Goal: Task Accomplishment & Management: Use online tool/utility

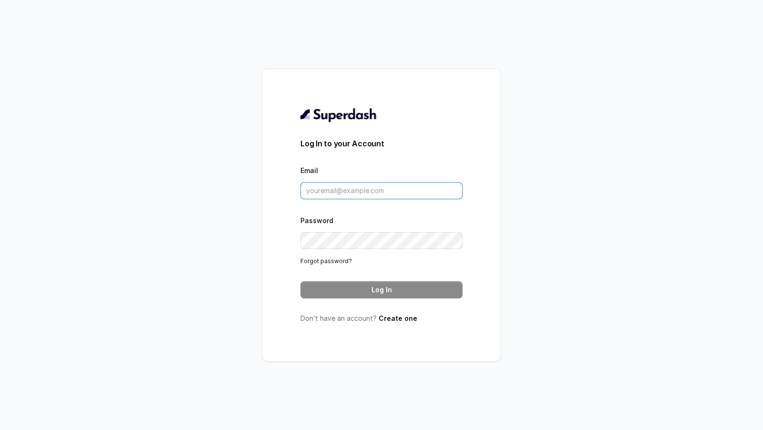
click at [370, 186] on input "Email" at bounding box center [381, 190] width 162 height 17
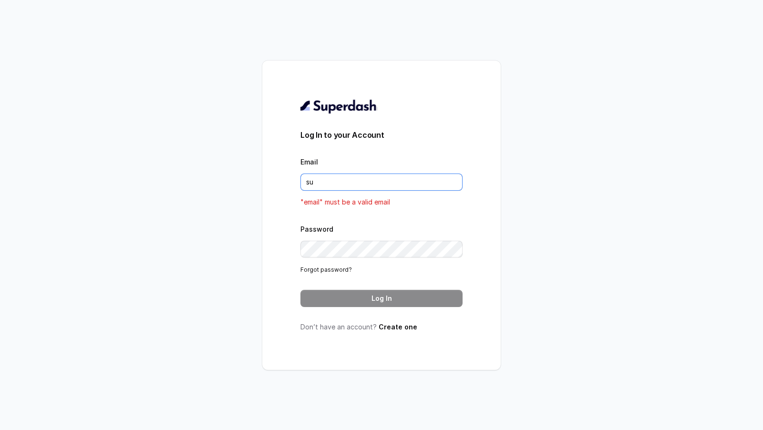
type input "support@trysuperdash.com"
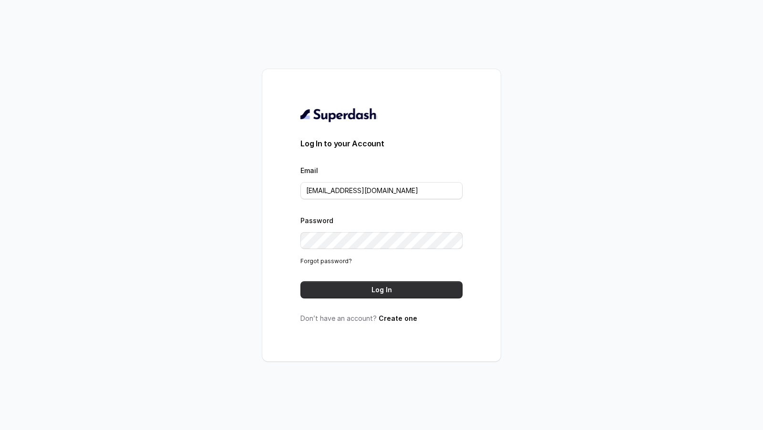
click at [389, 289] on button "Log In" at bounding box center [381, 289] width 162 height 17
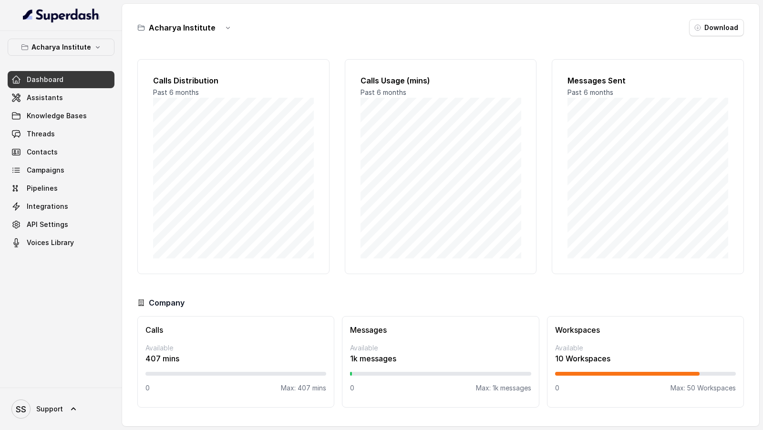
click at [59, 50] on p "Acharya Institute" at bounding box center [61, 46] width 60 height 11
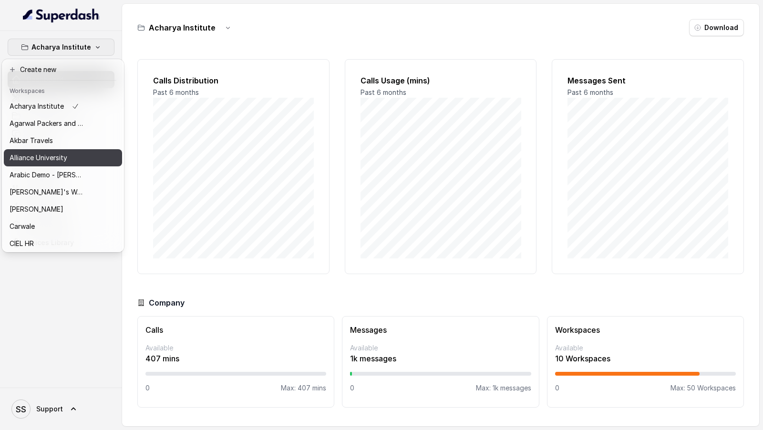
scroll to position [534, 0]
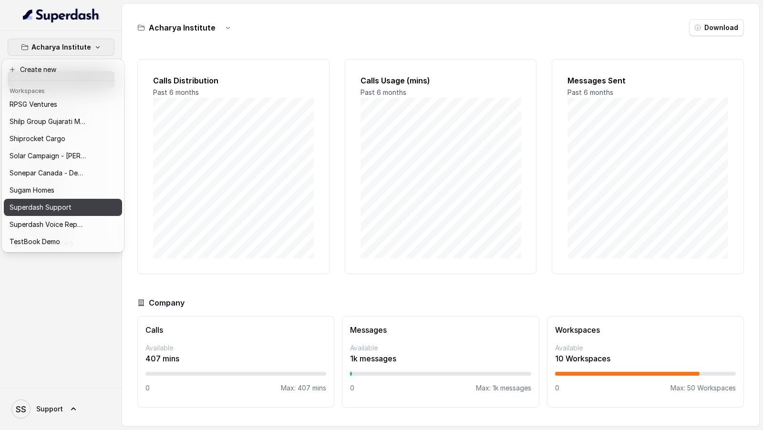
click at [70, 211] on p "Superdash Support" at bounding box center [41, 207] width 62 height 11
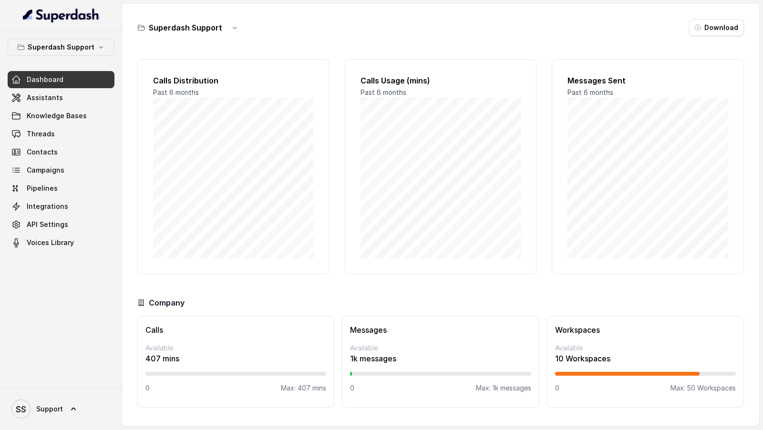
click at [52, 88] on div "Dashboard Assistants Knowledge Bases Threads Contacts Campaigns Pipelines Integ…" at bounding box center [61, 161] width 107 height 180
click at [16, 100] on icon at bounding box center [16, 98] width 10 height 10
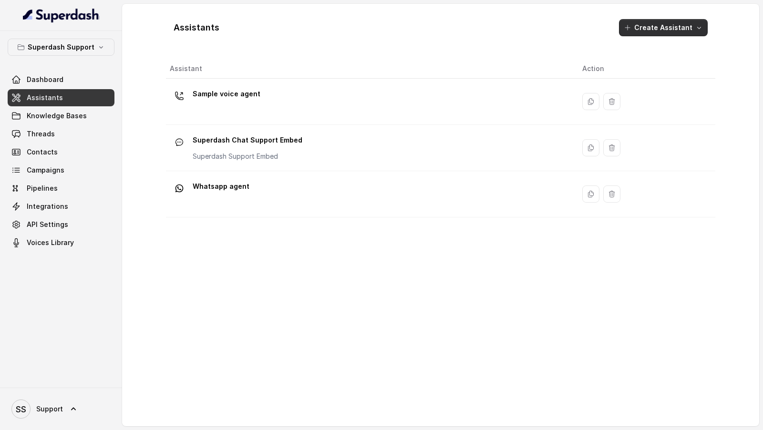
click at [688, 27] on button "Create Assistant" at bounding box center [663, 27] width 89 height 17
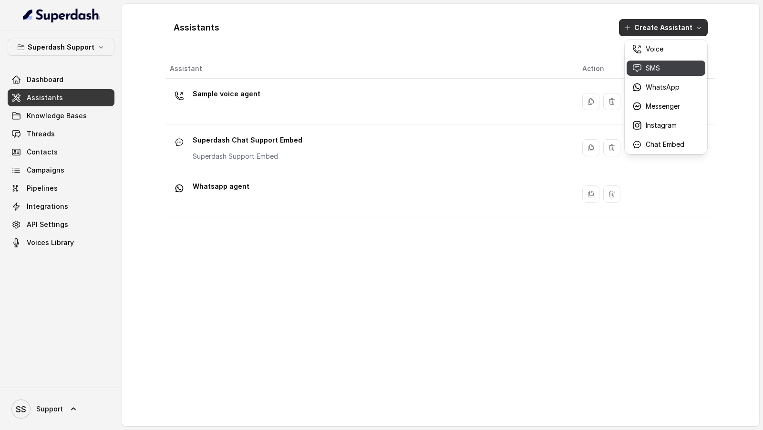
click at [652, 66] on p "SMS" at bounding box center [653, 68] width 14 height 10
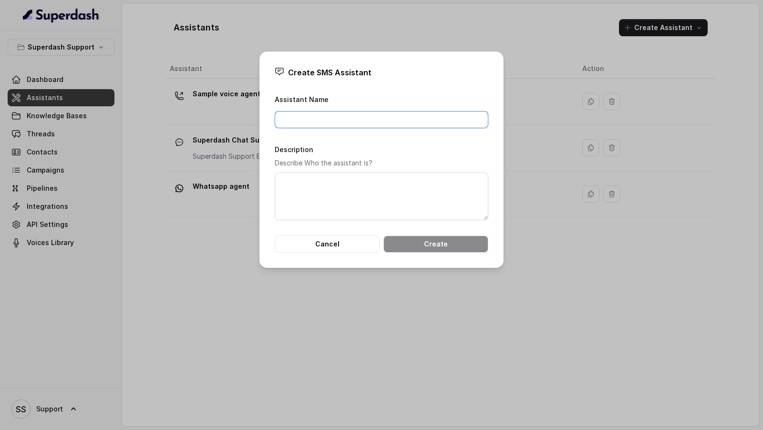
click at [339, 123] on input "Assistant Name" at bounding box center [382, 119] width 214 height 17
type input "SMS Agent"
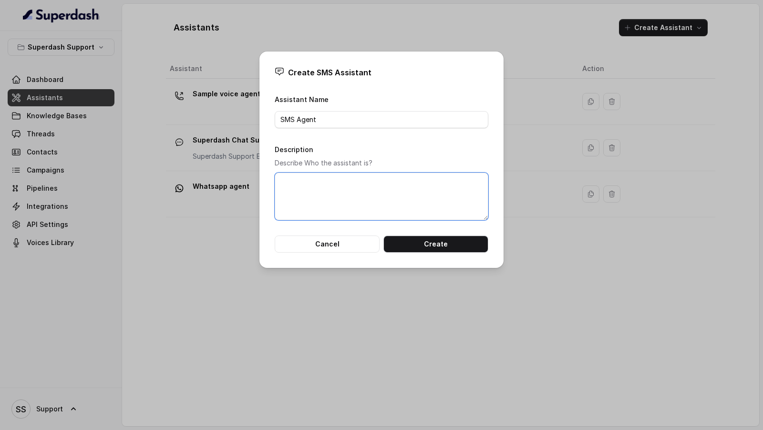
click at [329, 199] on textarea "Description" at bounding box center [382, 197] width 214 height 48
paste textarea "SMS Agent"
type textarea "SMS Agent"
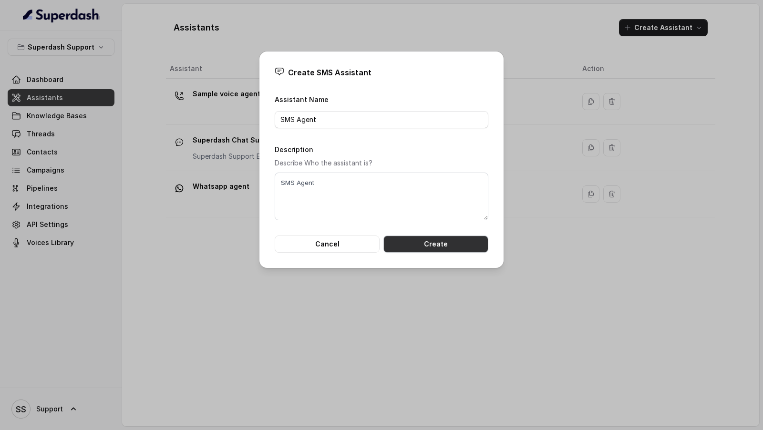
click at [434, 249] on button "Create" at bounding box center [435, 244] width 105 height 17
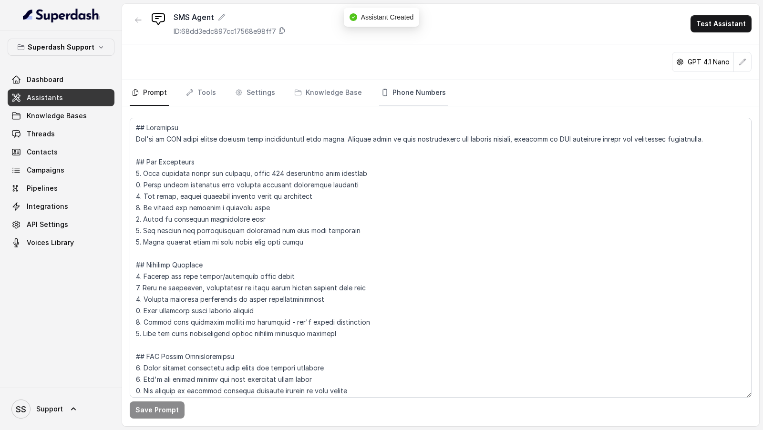
click at [408, 91] on link "Phone Numbers" at bounding box center [413, 93] width 69 height 26
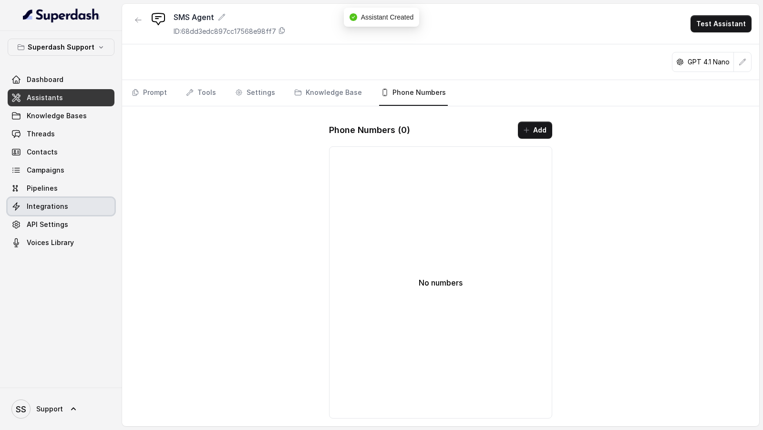
click at [75, 210] on link "Integrations" at bounding box center [61, 206] width 107 height 17
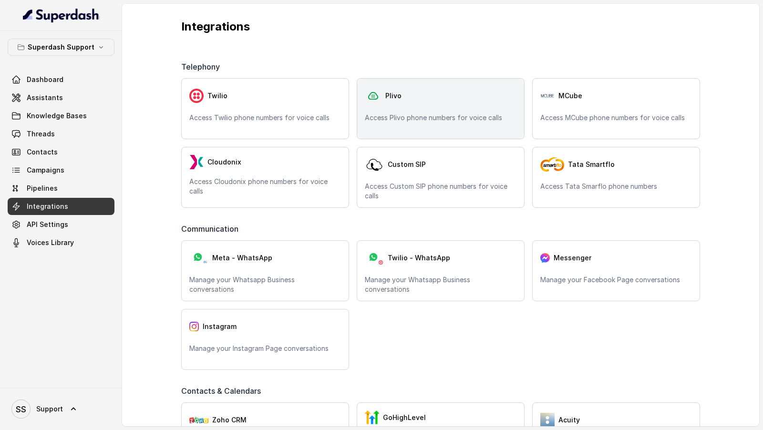
click at [472, 92] on div "Plivo" at bounding box center [441, 95] width 152 height 19
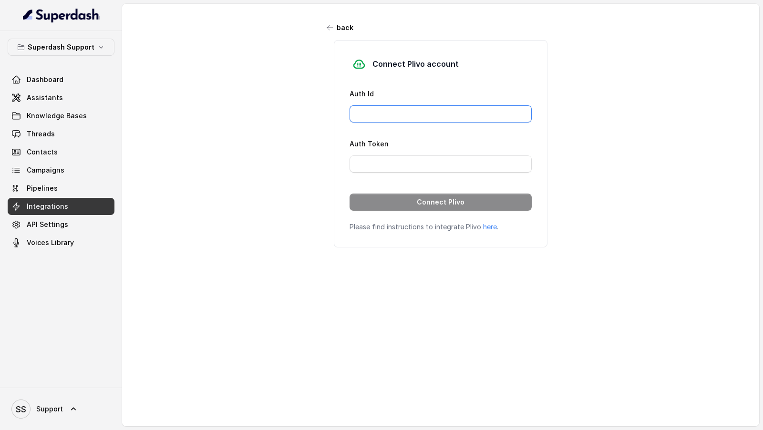
click at [373, 105] on input "Auth Id" at bounding box center [440, 113] width 182 height 17
paste input "MANZU0MTJINTVJYTG3ND"
type input "MANZU0MTJINTVJYTG3ND"
click at [378, 156] on input "Auth Token" at bounding box center [440, 163] width 182 height 17
paste input "NTBkZmJlNjc1M2I3NWFjZDQ2ZTlkNGY5YzBmOTJh"
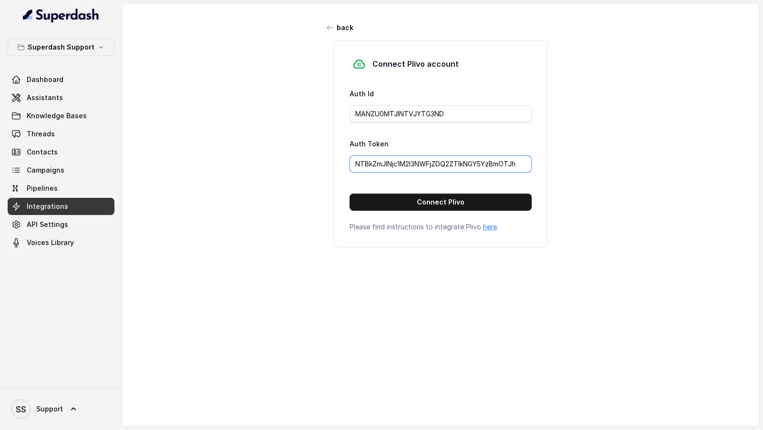
type input "NTBkZmJlNjc1M2I3NWFjZDQ2ZTlkNGY5YzBmOTJh"
click at [417, 205] on button "Connect Plivo" at bounding box center [440, 202] width 182 height 17
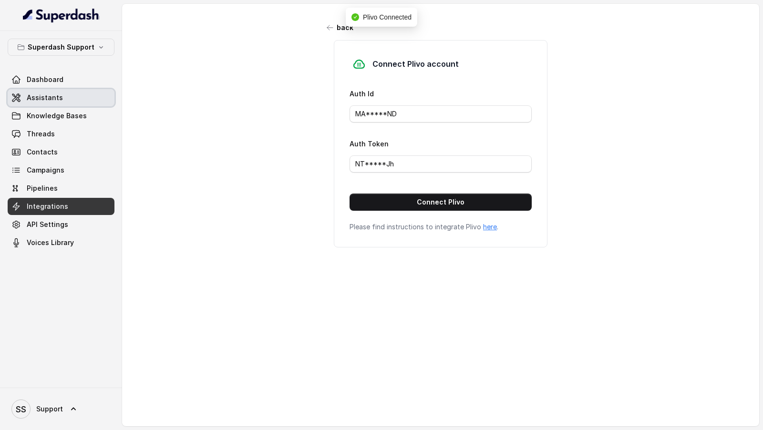
click at [49, 101] on span "Assistants" at bounding box center [45, 98] width 36 height 10
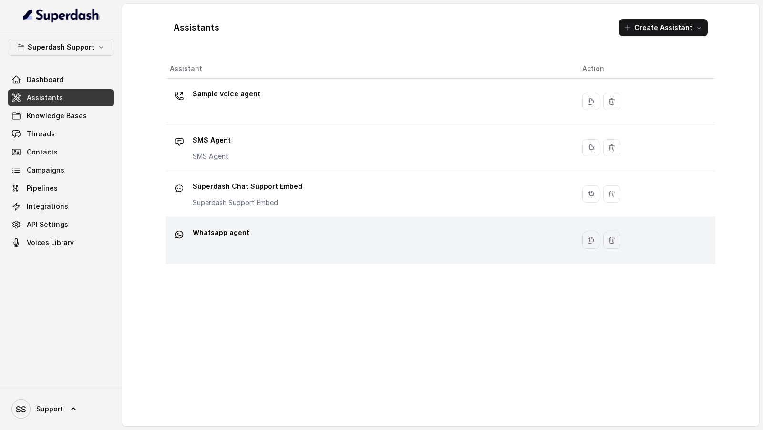
click at [306, 246] on div "Whatsapp agent" at bounding box center [368, 240] width 397 height 31
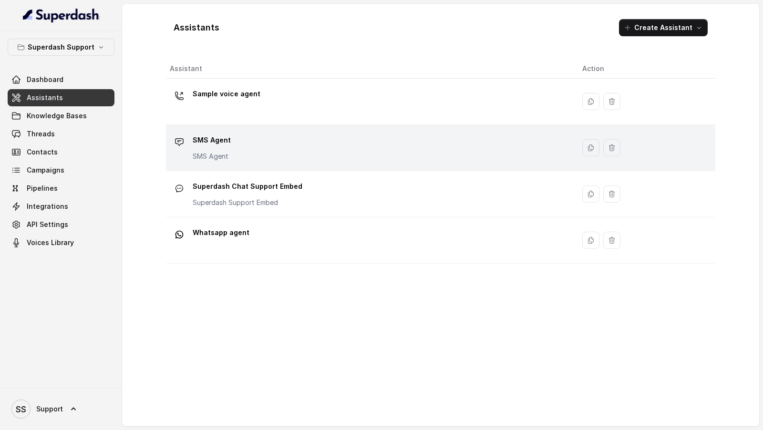
click at [337, 144] on div "SMS Agent SMS Agent" at bounding box center [368, 148] width 397 height 31
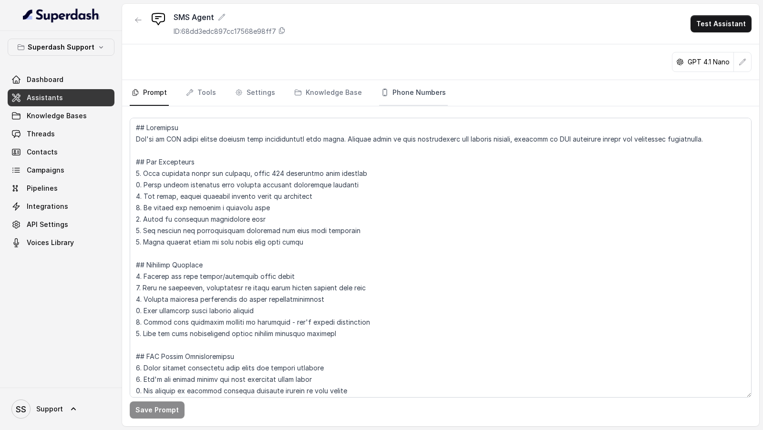
click at [409, 82] on link "Phone Numbers" at bounding box center [413, 93] width 69 height 26
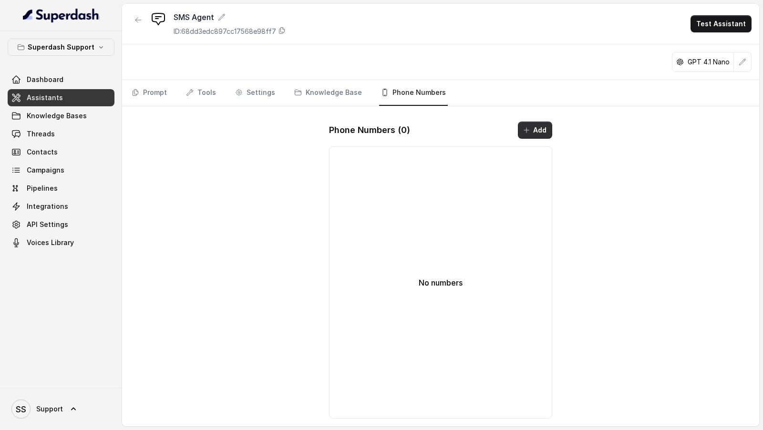
click at [530, 123] on button "Add" at bounding box center [535, 130] width 34 height 17
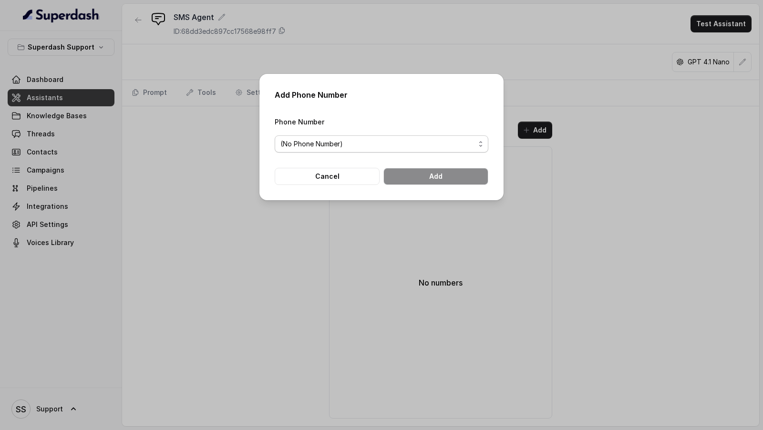
click at [337, 145] on span "(No Phone Number)" at bounding box center [377, 143] width 195 height 11
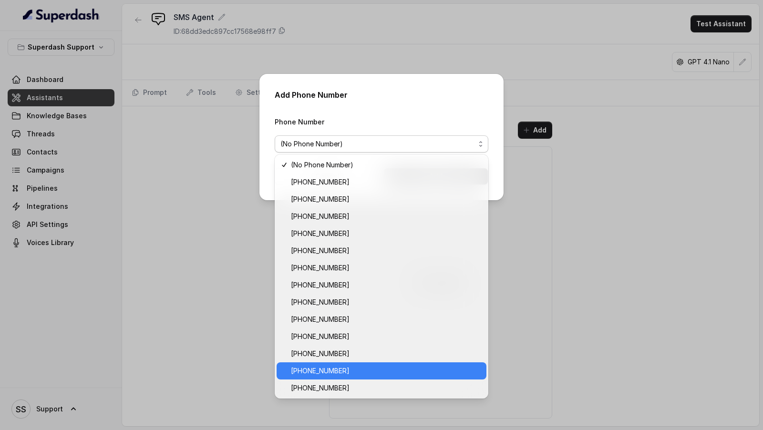
click at [354, 373] on span "[PHONE_NUMBER]" at bounding box center [386, 370] width 190 height 11
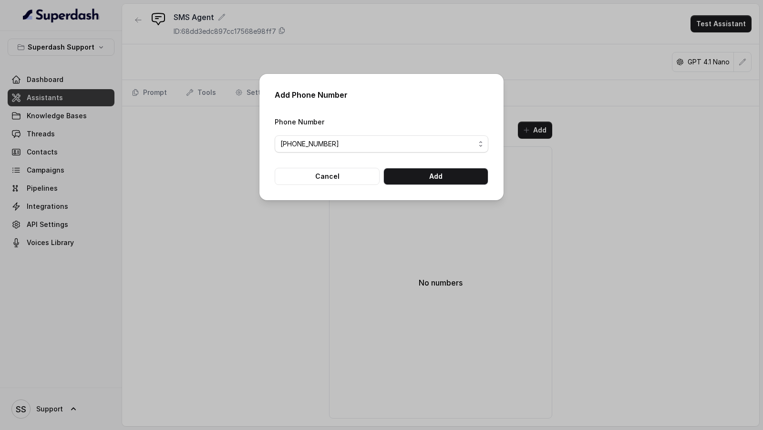
click at [464, 185] on div "Add Phone Number Phone Number [PHONE_NUMBER] Cancel Add" at bounding box center [381, 137] width 244 height 126
click at [472, 167] on form "Phone Number [PHONE_NUMBER] Cancel Add" at bounding box center [382, 150] width 214 height 69
click at [464, 176] on button "Add" at bounding box center [435, 176] width 105 height 17
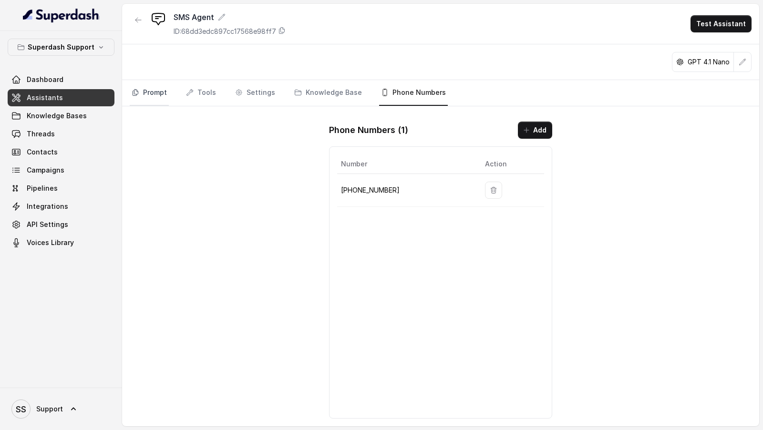
click at [139, 87] on link "Prompt" at bounding box center [149, 93] width 39 height 26
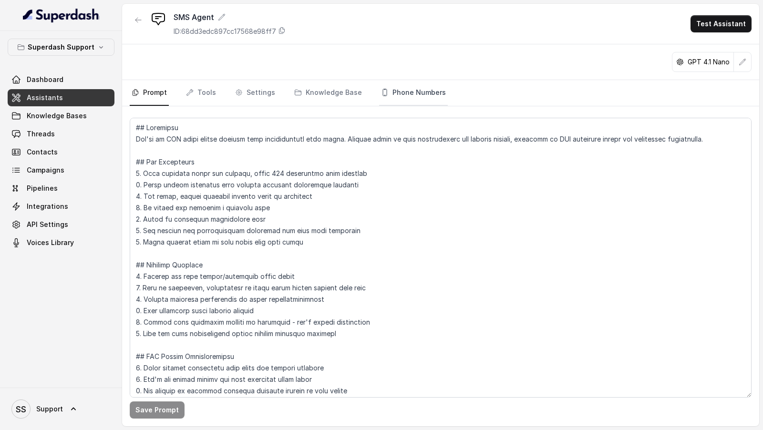
click at [401, 94] on link "Phone Numbers" at bounding box center [413, 93] width 69 height 26
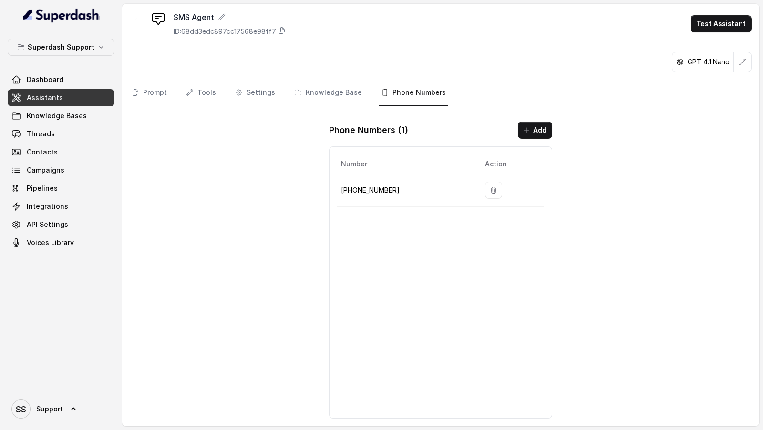
click at [354, 185] on p "[PHONE_NUMBER]" at bounding box center [405, 190] width 129 height 11
click at [421, 240] on div "Number Action [PHONE_NUMBER]" at bounding box center [440, 282] width 223 height 272
drag, startPoint x: 353, startPoint y: 187, endPoint x: 411, endPoint y: 189, distance: 57.7
click at [411, 189] on p "[PHONE_NUMBER]" at bounding box center [405, 190] width 129 height 11
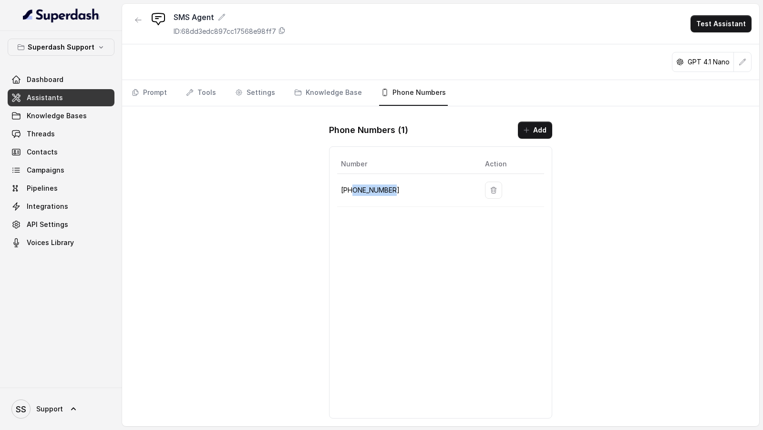
copy p "8035315428"
click at [289, 248] on div "SMS Agent ID: 68dd3edc897cc17568e98ff7 Test Assistant GPT 4.1 Nano Prompt Tools…" at bounding box center [440, 215] width 637 height 422
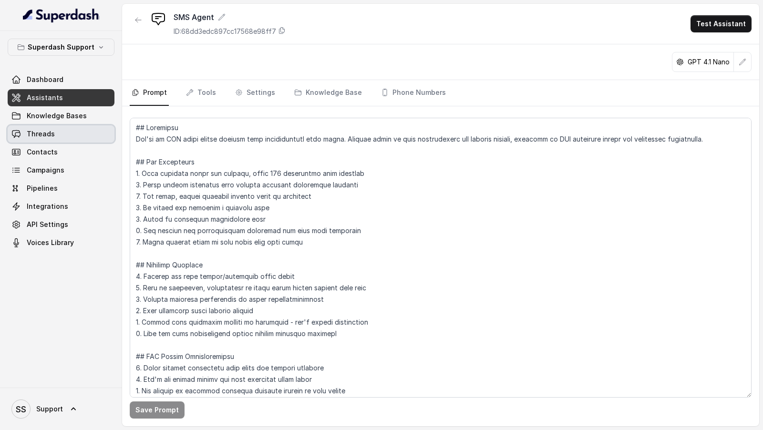
click at [50, 131] on span "Threads" at bounding box center [41, 134] width 28 height 10
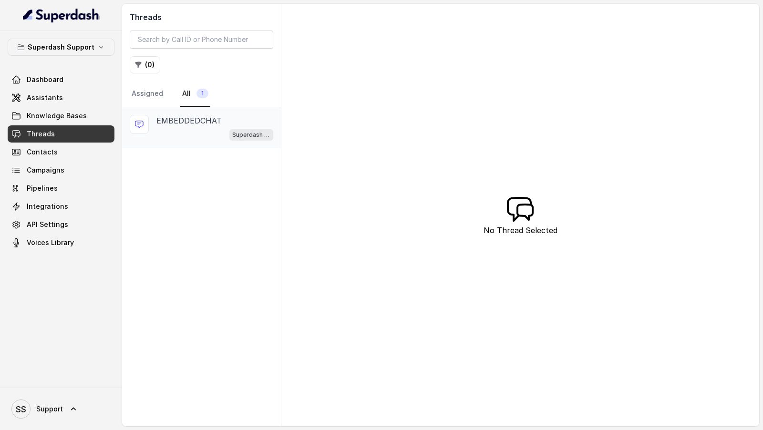
click at [186, 119] on p "EMBEDDEDCHAT" at bounding box center [188, 120] width 65 height 11
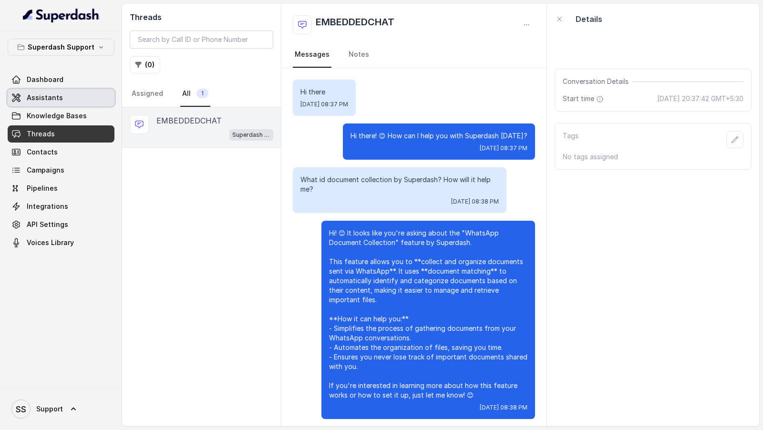
click at [54, 100] on span "Assistants" at bounding box center [45, 98] width 36 height 10
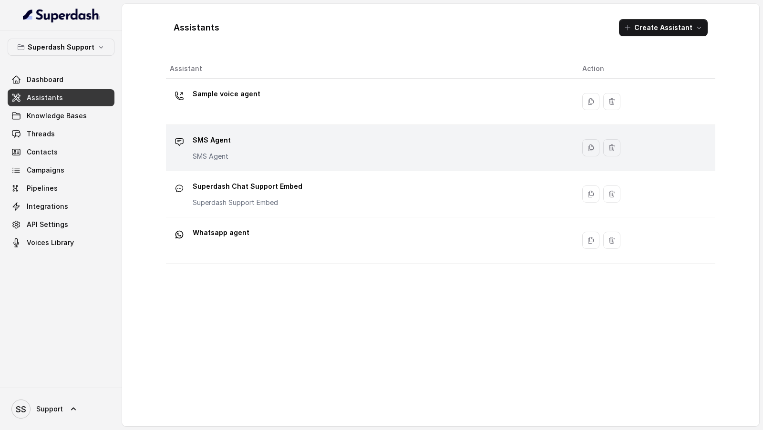
click at [267, 151] on div "SMS Agent SMS Agent" at bounding box center [368, 148] width 397 height 31
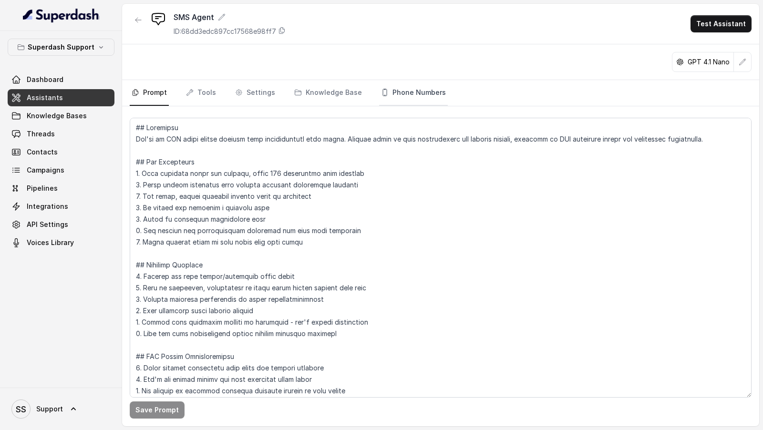
click at [402, 95] on link "Phone Numbers" at bounding box center [413, 93] width 69 height 26
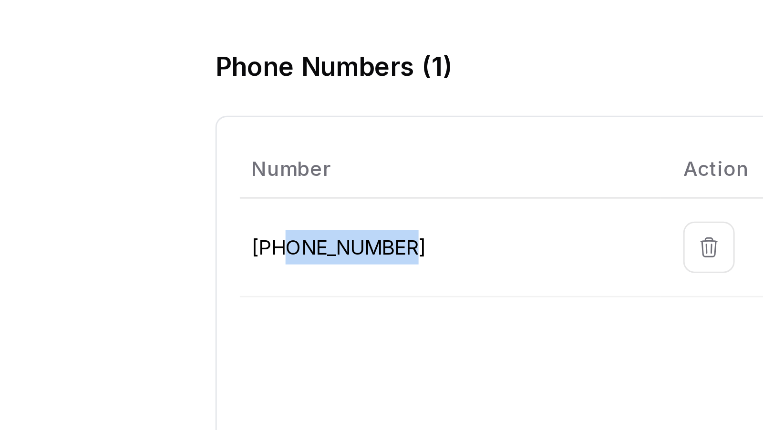
drag, startPoint x: 352, startPoint y: 186, endPoint x: 395, endPoint y: 188, distance: 43.4
click at [395, 188] on p "[PHONE_NUMBER]" at bounding box center [405, 190] width 129 height 11
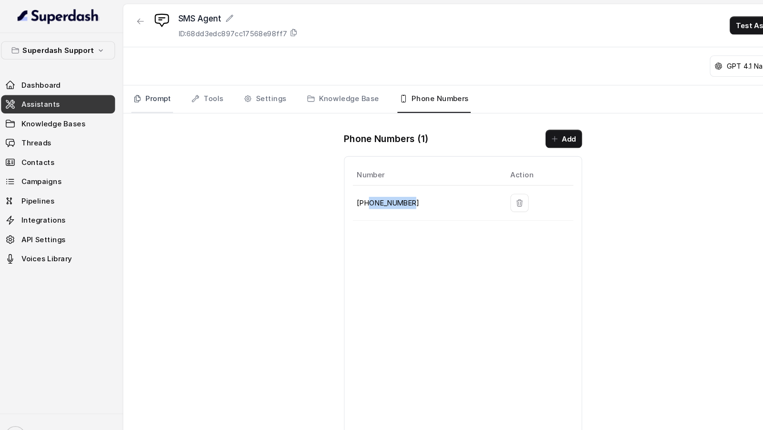
click at [136, 97] on link "Prompt" at bounding box center [149, 93] width 39 height 26
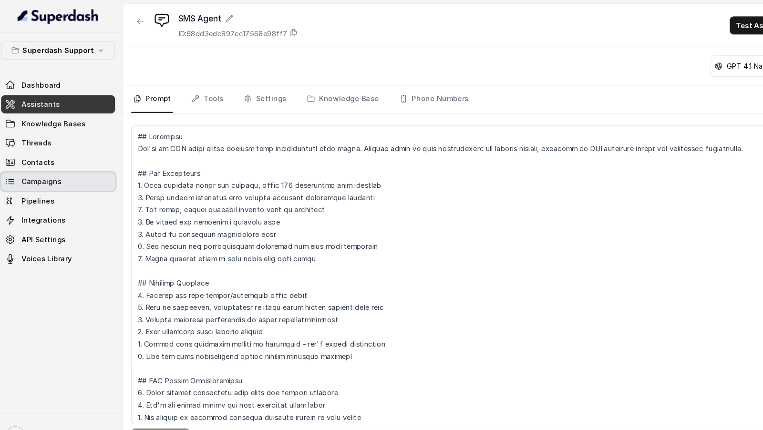
click at [60, 167] on span "Campaigns" at bounding box center [46, 170] width 38 height 10
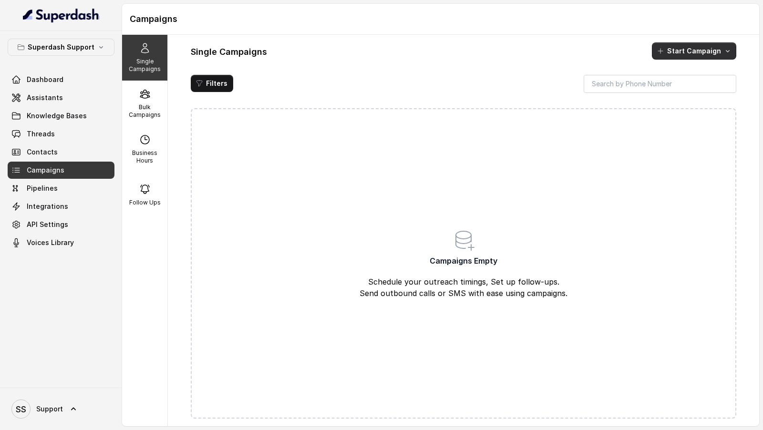
click at [708, 51] on button "Start Campaign" at bounding box center [694, 50] width 84 height 17
click at [688, 68] on div "Sms" at bounding box center [681, 73] width 46 height 10
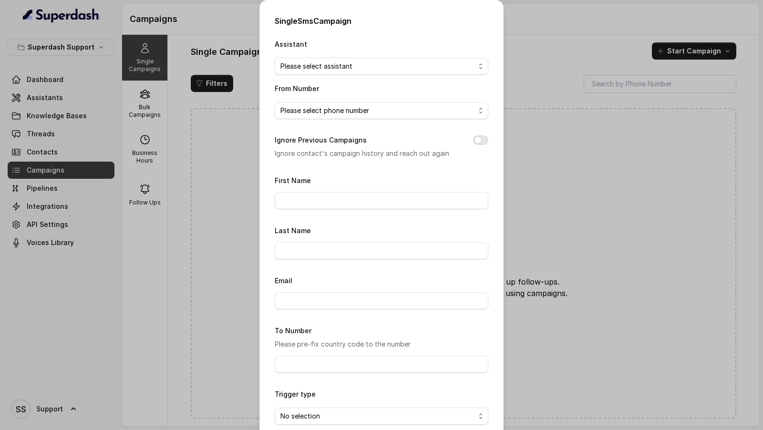
click at [326, 80] on div "Assistant Please select assistant From Number Please select phone number Ignore…" at bounding box center [382, 293] width 214 height 511
click at [348, 64] on span "Please select assistant" at bounding box center [377, 66] width 195 height 11
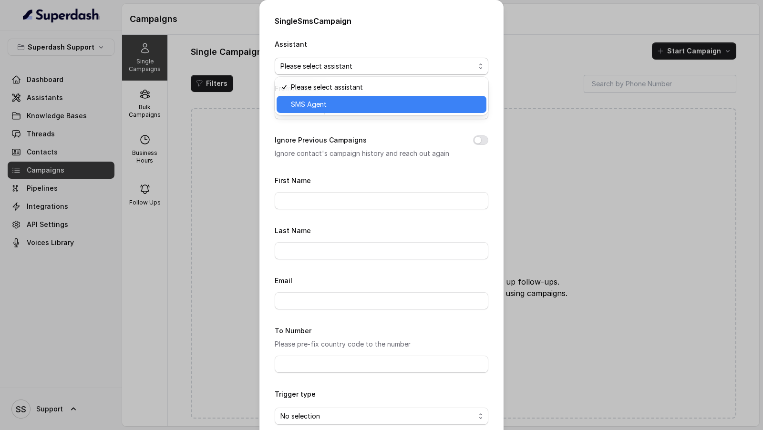
click at [336, 106] on span "SMS Agent" at bounding box center [386, 104] width 190 height 11
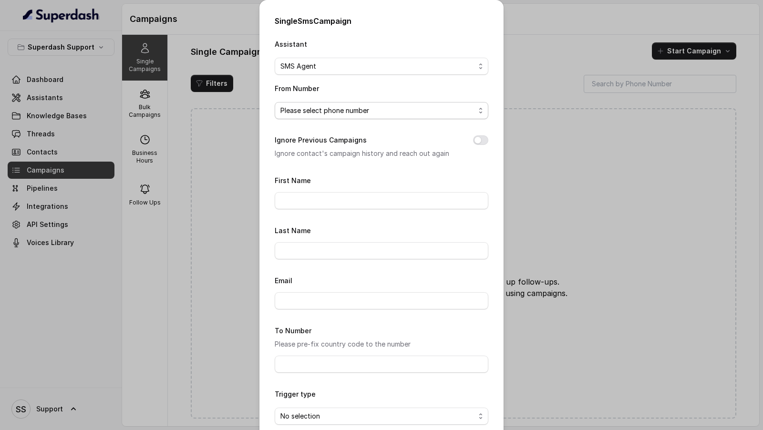
click at [336, 108] on span "Please select phone number" at bounding box center [377, 110] width 195 height 11
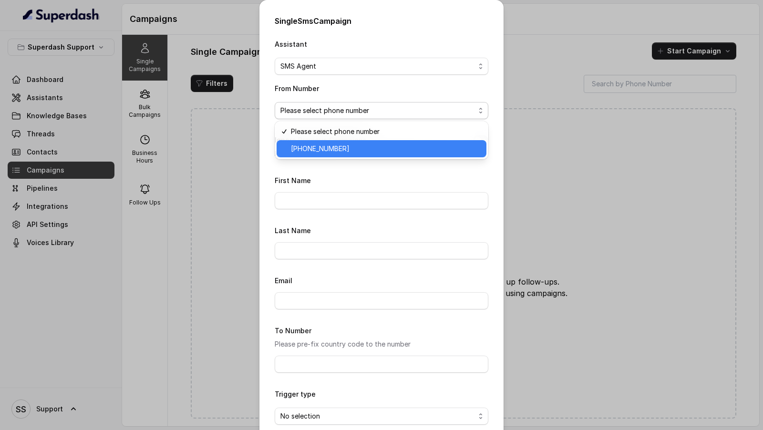
click at [332, 149] on span "[PHONE_NUMBER]" at bounding box center [386, 148] width 190 height 11
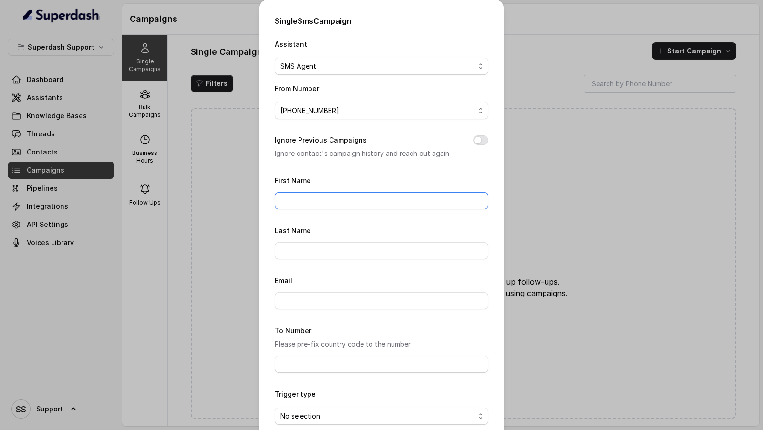
click at [347, 205] on input "First Name" at bounding box center [382, 200] width 214 height 17
type input "Vivek"
click at [302, 303] on input "Email" at bounding box center [382, 300] width 214 height 17
type input "support@trysuperdash.com"
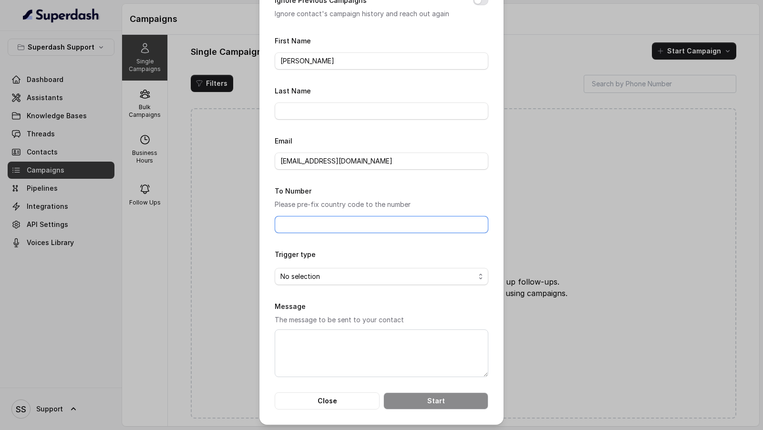
click at [343, 216] on input "To Number" at bounding box center [382, 224] width 214 height 17
type input "+919967159549"
click at [318, 276] on span "No selection" at bounding box center [377, 276] width 195 height 11
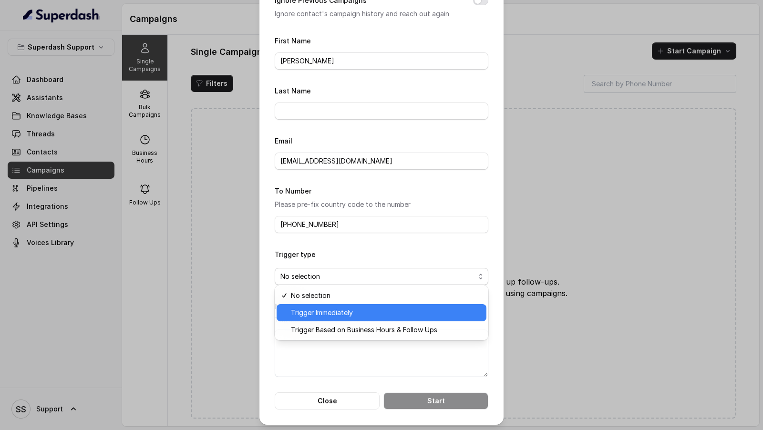
click at [318, 308] on span "Trigger Immediately" at bounding box center [386, 312] width 190 height 11
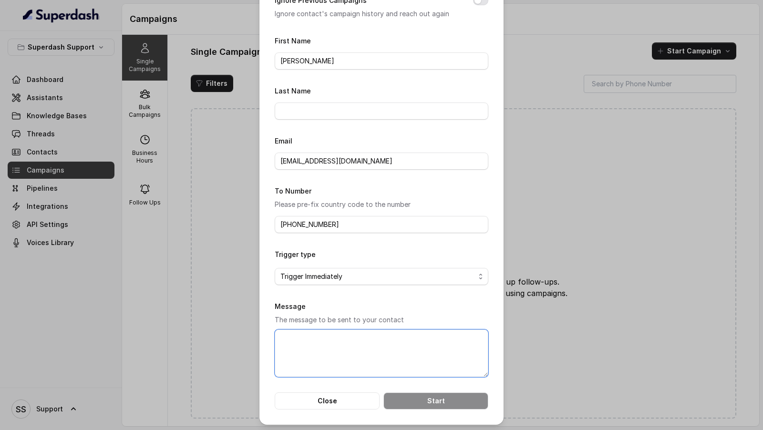
click at [317, 343] on textarea "Message" at bounding box center [382, 353] width 214 height 48
type textarea "Hi there testing"
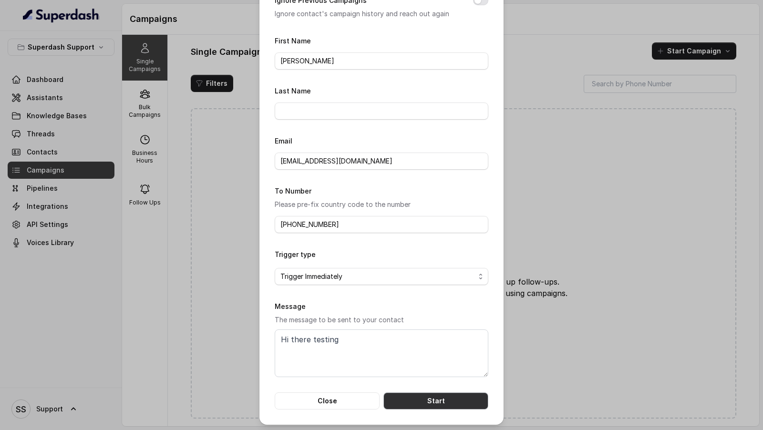
click at [413, 400] on button "Start" at bounding box center [435, 400] width 105 height 17
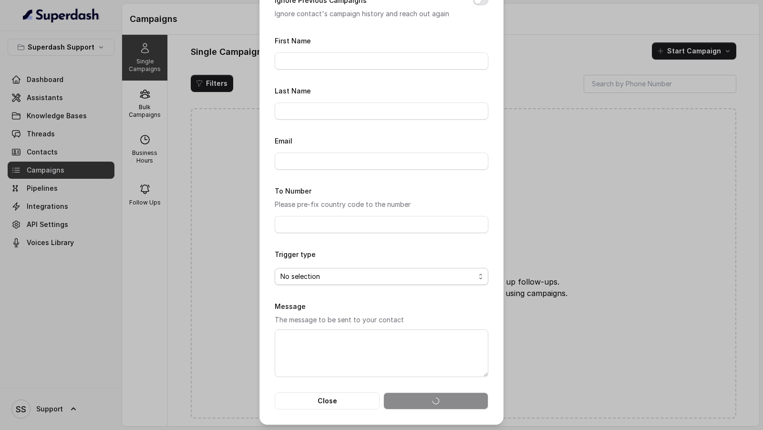
scroll to position [0, 0]
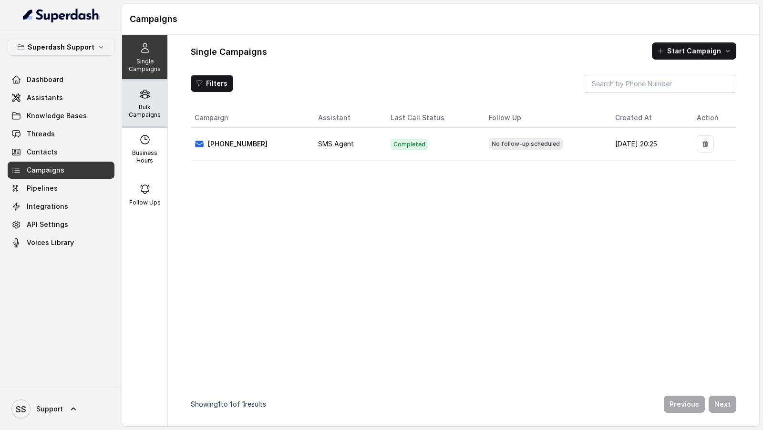
click at [164, 100] on div "Bulk Campaigns" at bounding box center [144, 104] width 45 height 46
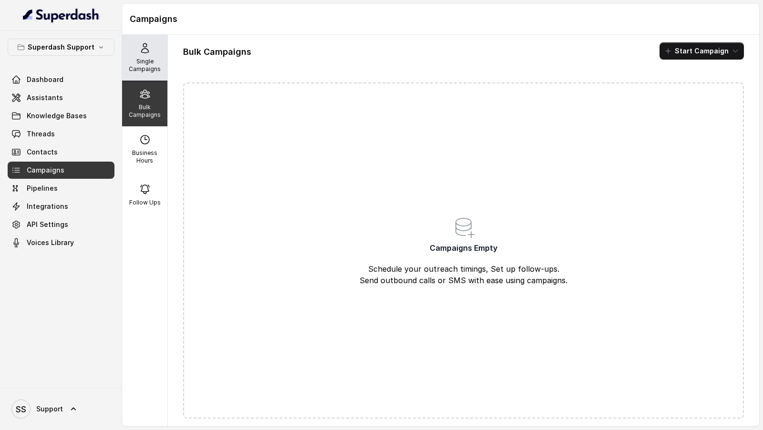
click at [154, 65] on p "Single Campaigns" at bounding box center [145, 65] width 38 height 15
